Goal: Information Seeking & Learning: Check status

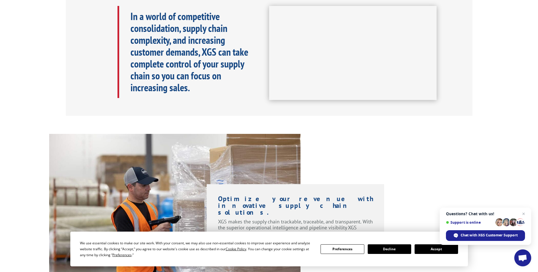
scroll to position [85, 0]
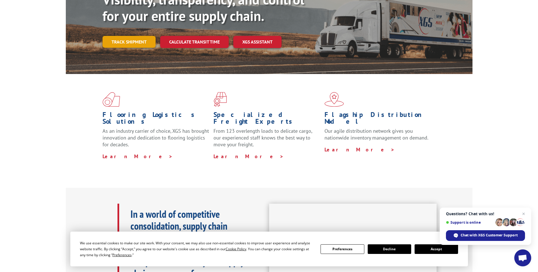
click at [143, 36] on link "Track shipment" at bounding box center [129, 42] width 53 height 12
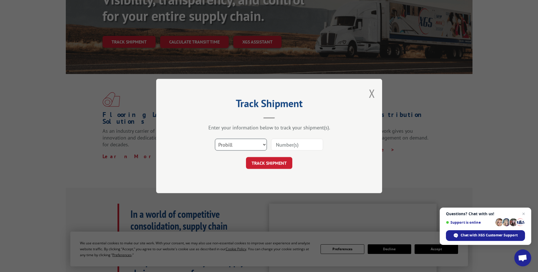
click at [248, 148] on select "Select category... Probill BOL PO" at bounding box center [241, 145] width 52 height 12
select select "bol"
click at [215, 139] on select "Select category... Probill BOL PO" at bounding box center [241, 145] width 52 height 12
click at [285, 148] on input at bounding box center [297, 145] width 52 height 12
click at [298, 143] on input at bounding box center [297, 145] width 52 height 12
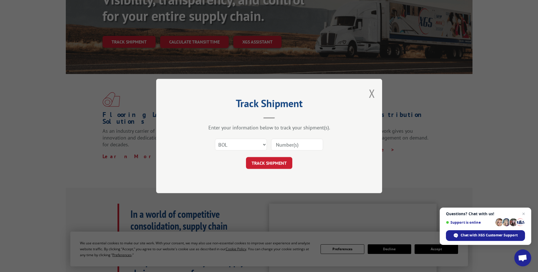
paste input "2855277"
type input "2855277"
click at [278, 166] on button "TRACK SHIPMENT" at bounding box center [269, 163] width 46 height 12
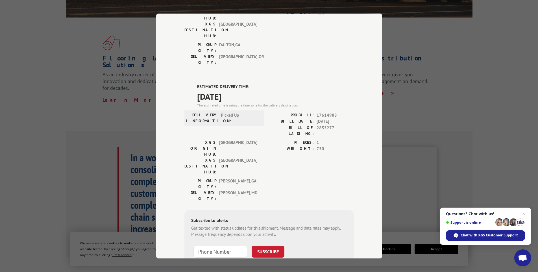
scroll to position [170, 0]
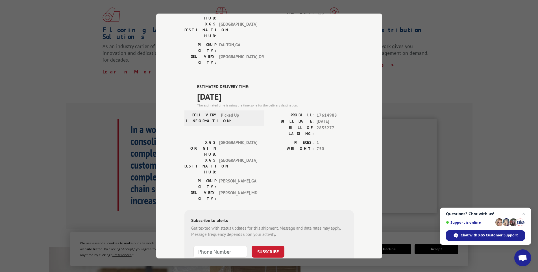
click at [418, 125] on div "Track Shipment DELIVERED DELIVERY INFORMATION: PROBILL: 9295566 BILL DATE: [DAT…" at bounding box center [269, 136] width 538 height 272
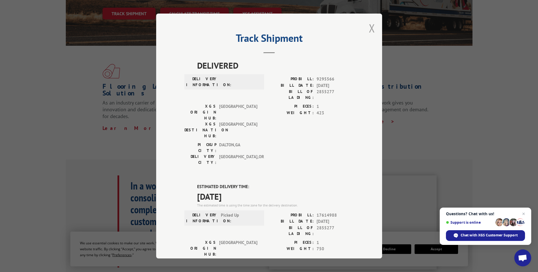
click at [369, 30] on button "Close modal" at bounding box center [372, 28] width 6 height 15
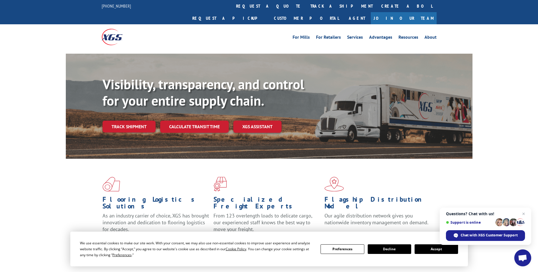
click at [142, 121] on link "Track shipment" at bounding box center [129, 127] width 53 height 12
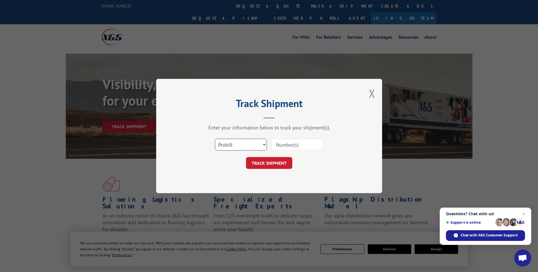
click at [260, 146] on select "Select category... Probill BOL PO" at bounding box center [241, 145] width 52 height 12
select select "bol"
click at [215, 139] on select "Select category... Probill BOL PO" at bounding box center [241, 145] width 52 height 12
click at [279, 145] on input at bounding box center [297, 145] width 52 height 12
paste input "2855277"
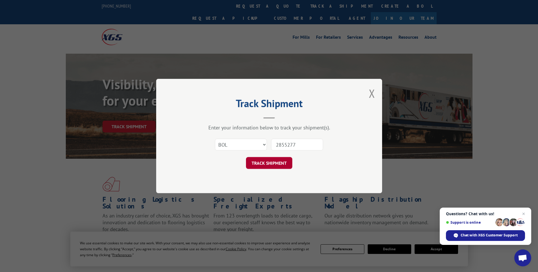
type input "2855277"
click at [276, 161] on button "TRACK SHIPMENT" at bounding box center [269, 163] width 46 height 12
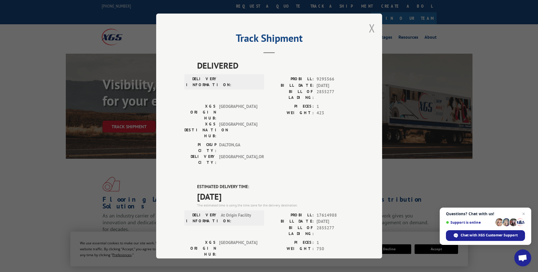
click at [372, 28] on button "Close modal" at bounding box center [372, 28] width 6 height 15
